Goal: Obtain resource: Download file/media

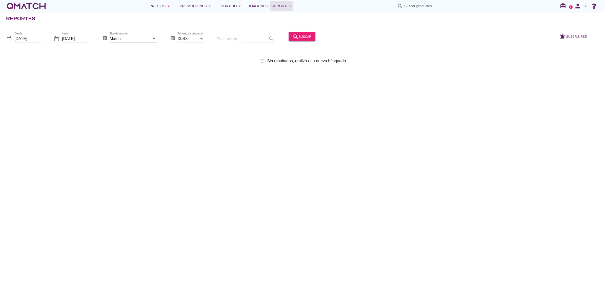
click at [129, 40] on input "Match" at bounding box center [130, 38] width 40 height 8
click at [126, 72] on div "Comparador por ecommerce simil" at bounding box center [140, 75] width 53 height 6
click at [128, 37] on input "Comparador por ecommerce simil" at bounding box center [130, 38] width 40 height 8
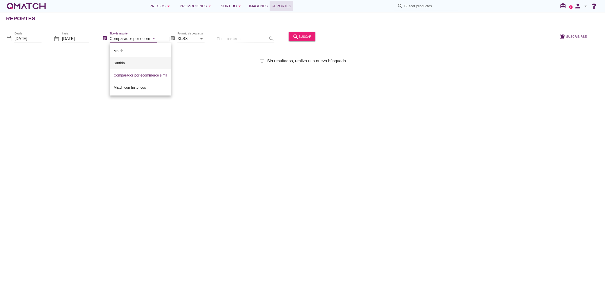
click at [127, 62] on div "Surtido" at bounding box center [140, 63] width 53 height 6
type input "Surtido"
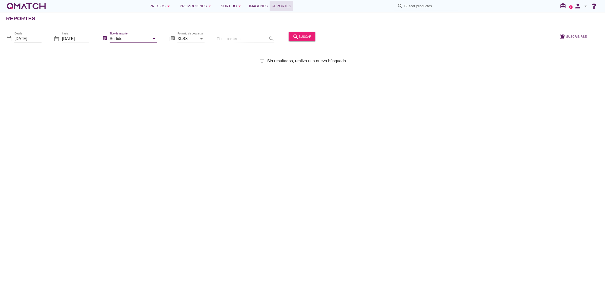
click at [36, 39] on input "[DATE]" at bounding box center [27, 38] width 27 height 8
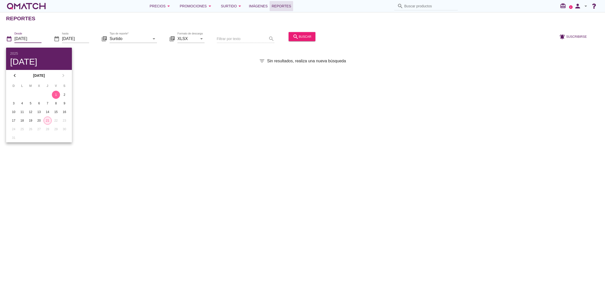
click at [48, 119] on div "21" at bounding box center [48, 120] width 8 height 5
type input "[DATE]"
click at [297, 22] on div "Reportes" at bounding box center [305, 18] width 599 height 12
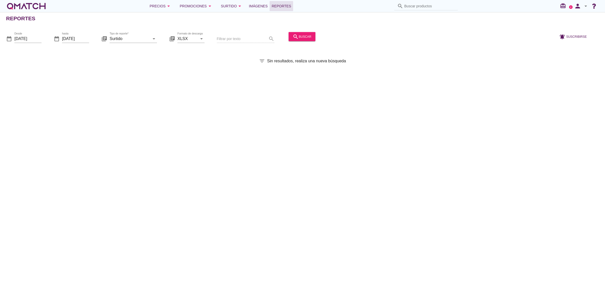
click at [289, 42] on div "search buscar" at bounding box center [302, 38] width 31 height 17
click at [293, 37] on icon "search" at bounding box center [296, 36] width 6 height 6
click at [295, 35] on div "search buscar" at bounding box center [302, 36] width 19 height 6
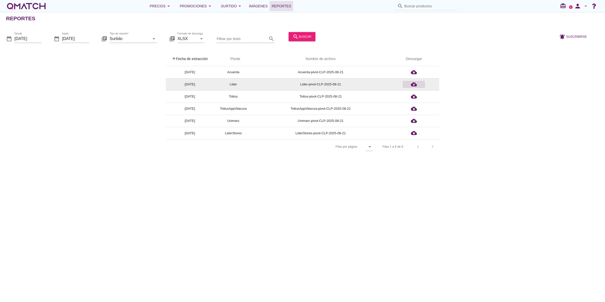
click at [415, 86] on icon "cloud_download" at bounding box center [414, 84] width 6 height 6
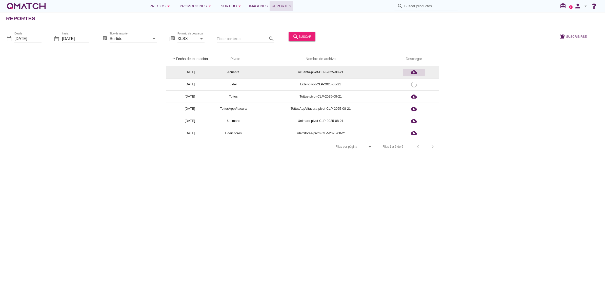
click at [413, 70] on icon "cloud_download" at bounding box center [414, 72] width 6 height 6
click at [415, 72] on icon "cloud_download" at bounding box center [414, 72] width 6 height 6
click at [490, 106] on div "arrow_upward Fecha de extracción arrow_upward Pivote Nombre de archivo Descarga…" at bounding box center [302, 103] width 593 height 102
